Goal: Task Accomplishment & Management: Complete application form

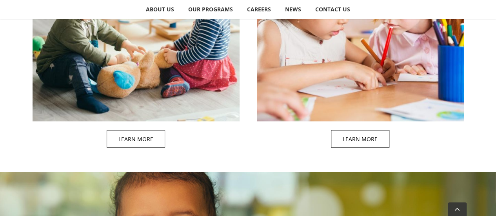
scroll to position [823, 0]
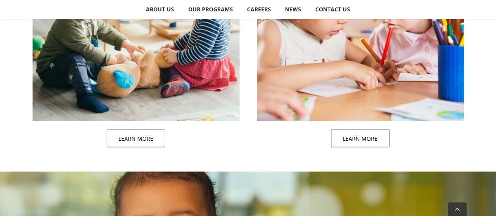
click at [130, 138] on span at bounding box center [144, 30] width 207 height 252
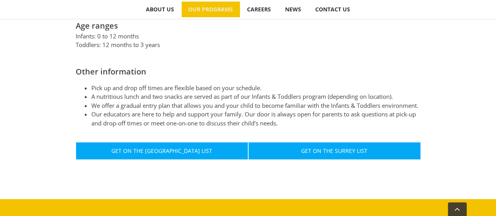
scroll to position [431, 0]
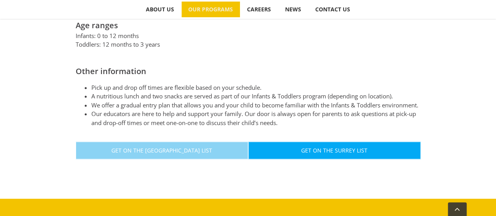
click at [140, 147] on span "Get On The [GEOGRAPHIC_DATA] List" at bounding box center [161, 150] width 101 height 7
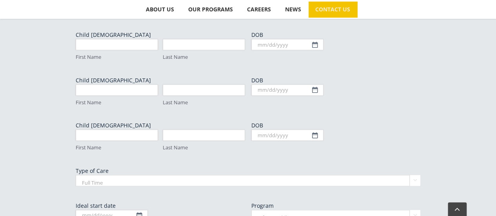
scroll to position [470, 0]
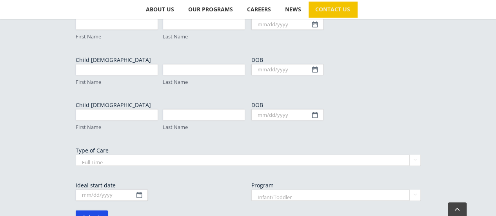
click at [412, 154] on select "Full Time Part Time" at bounding box center [248, 159] width 345 height 11
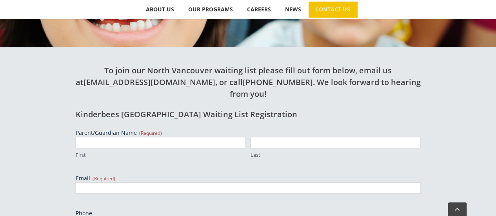
scroll to position [235, 0]
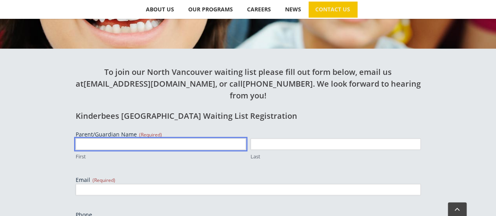
click at [144, 138] on input "First" at bounding box center [161, 143] width 170 height 11
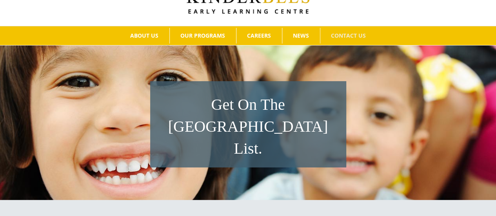
scroll to position [78, 0]
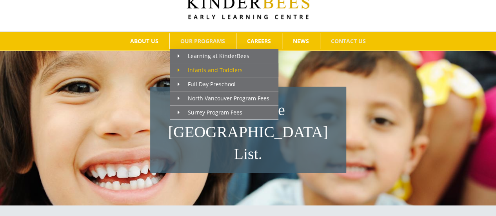
click at [177, 68] on link "Infants and Toddlers" at bounding box center [224, 70] width 109 height 14
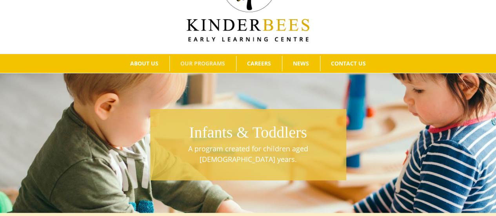
scroll to position [14, 0]
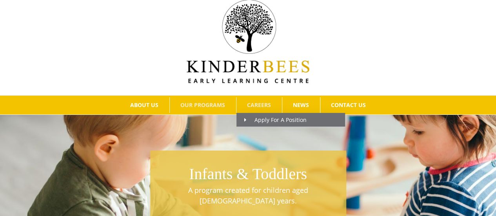
click at [258, 105] on span "CAREERS" at bounding box center [259, 104] width 24 height 5
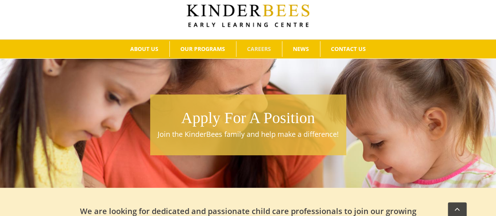
scroll to position [39, 0]
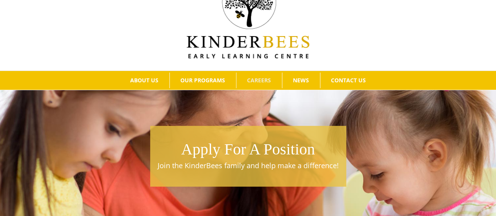
click at [206, 47] on img at bounding box center [247, 16] width 123 height 83
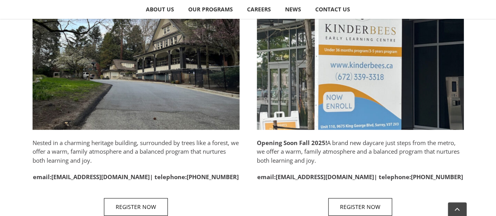
scroll to position [509, 0]
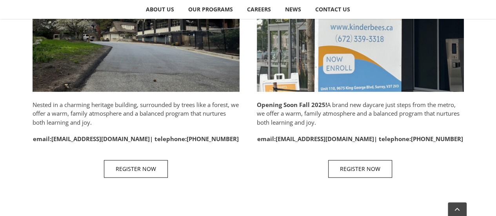
click at [133, 58] on img at bounding box center [136, 3] width 207 height 177
click at [107, 88] on img at bounding box center [136, 3] width 207 height 177
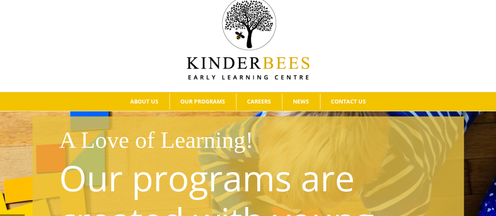
scroll to position [0, 0]
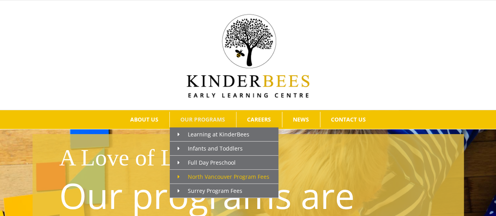
click at [190, 176] on span "North Vancouver Program Fees" at bounding box center [223, 176] width 92 height 7
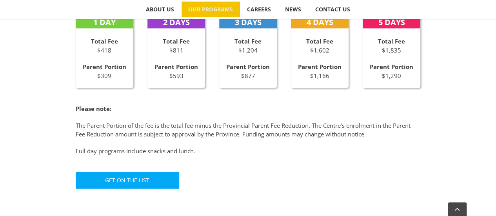
scroll to position [549, 0]
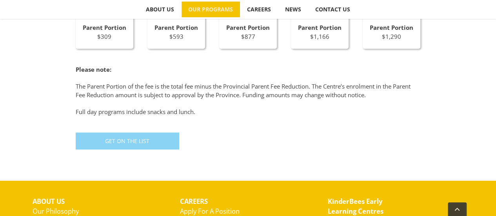
click at [138, 143] on span "Get On The List" at bounding box center [127, 141] width 44 height 7
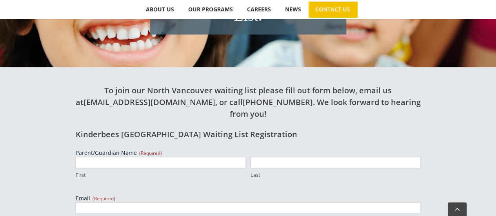
scroll to position [235, 0]
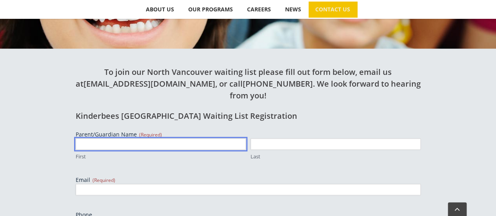
click at [97, 138] on input "First" at bounding box center [161, 143] width 170 height 11
type input "[PERSON_NAME]"
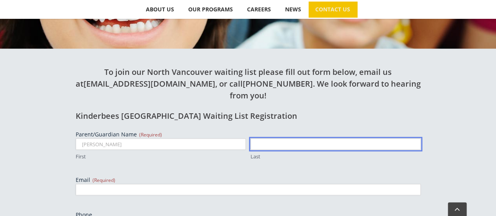
click at [273, 138] on input "Last" at bounding box center [335, 143] width 170 height 11
type input "galter"
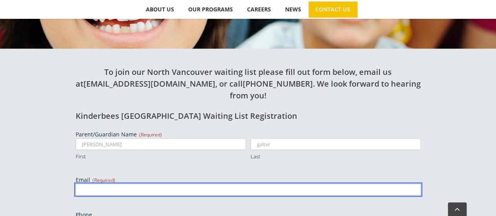
click at [178, 184] on input "Email (Required)" at bounding box center [248, 189] width 345 height 11
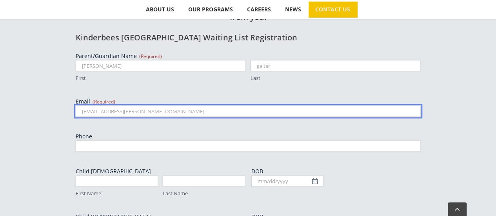
scroll to position [353, 0]
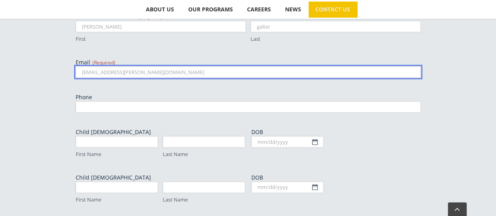
type input "[EMAIL_ADDRESS][PERSON_NAME][DOMAIN_NAME]"
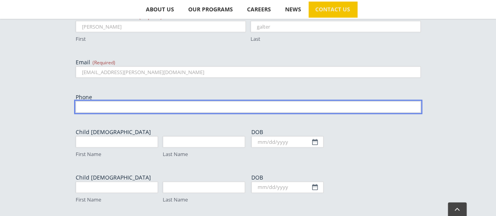
click at [100, 101] on input "Phone" at bounding box center [248, 106] width 345 height 11
type input "416-858-8645"
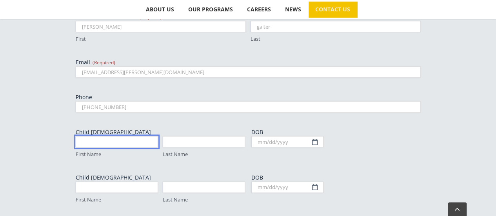
click at [108, 136] on input "First Name" at bounding box center [117, 141] width 82 height 11
type input "Aurora"
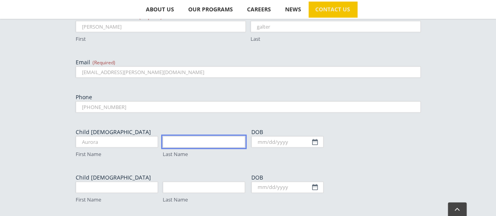
click at [186, 136] on input "Last Name" at bounding box center [204, 141] width 82 height 11
type input "Galter-Jacobi"
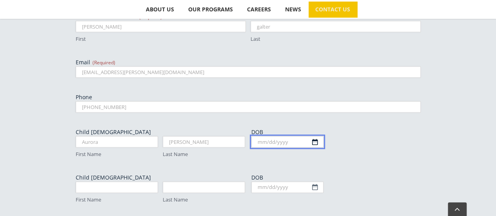
click at [313, 136] on input "DOB" at bounding box center [287, 141] width 72 height 11
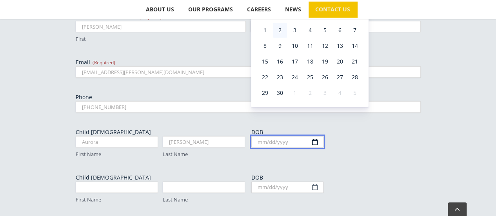
scroll to position [274, 0]
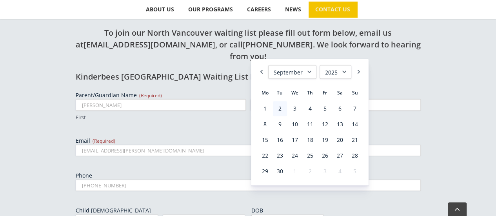
click at [346, 72] on select "1925 1926 1927 1928 1929 1930 1931 1932 1933 1934 1935 1936 1937 1938 1939 1940…" at bounding box center [335, 72] width 32 height 14
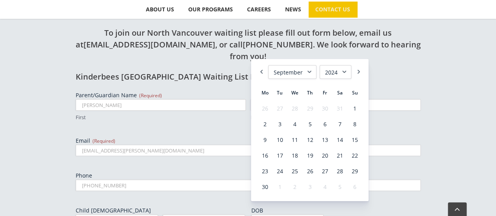
click at [307, 72] on select "January February March April May June July August September October November De…" at bounding box center [292, 72] width 48 height 14
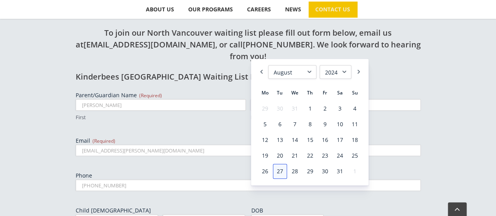
click at [278, 172] on link "27" at bounding box center [280, 171] width 14 height 15
type input "08/27/2024"
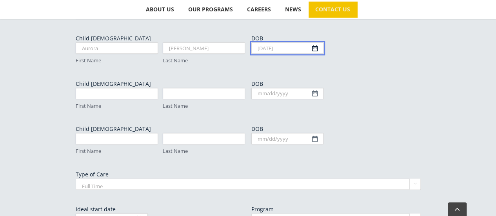
scroll to position [470, 0]
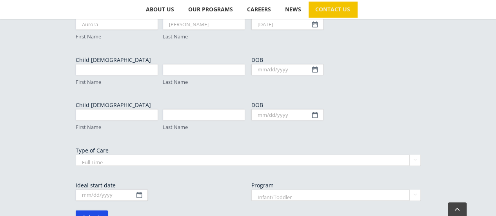
click at [415, 154] on select "Full Time Part Time" at bounding box center [248, 159] width 345 height 11
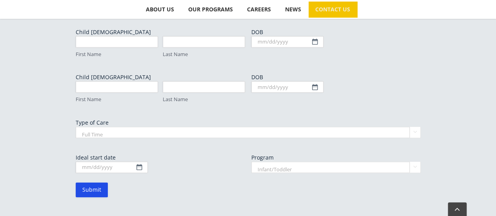
scroll to position [509, 0]
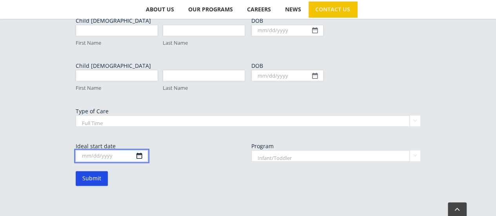
click at [137, 150] on input "Ideal start date" at bounding box center [112, 155] width 72 height 11
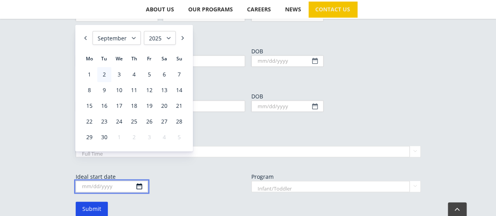
scroll to position [470, 0]
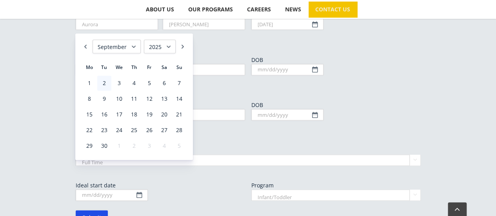
click at [132, 44] on select "January February March April May June July August September October November De…" at bounding box center [116, 47] width 48 height 14
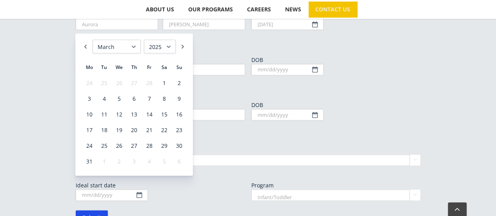
click at [171, 45] on select "1925 1926 1927 1928 1929 1930 1931 1932 1933 1934 1935 1936 1937 1938 1939 1940…" at bounding box center [160, 47] width 32 height 14
click at [178, 82] on link "1" at bounding box center [179, 83] width 14 height 15
type input "03/01/2026"
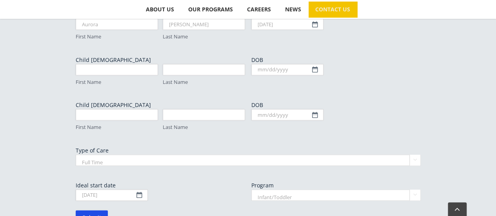
click at [412, 189] on select "Infant/Toddler Preschool" at bounding box center [335, 194] width 169 height 11
click at [78, 210] on input "Submit" at bounding box center [92, 217] width 32 height 15
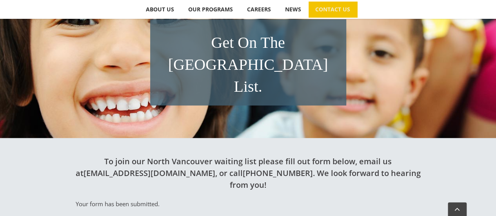
scroll to position [157, 0]
